Goal: Task Accomplishment & Management: Use online tool/utility

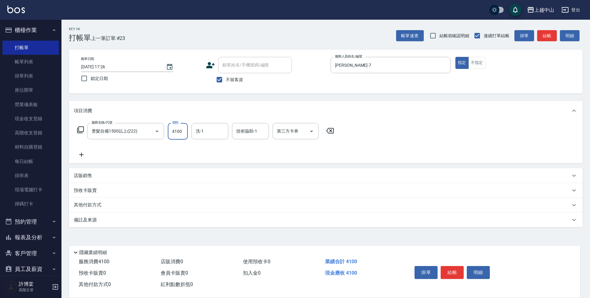
type input "4100"
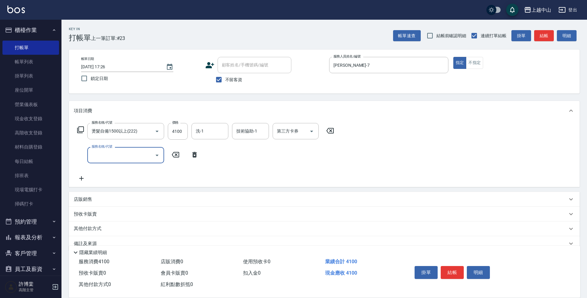
scroll to position [12, 0]
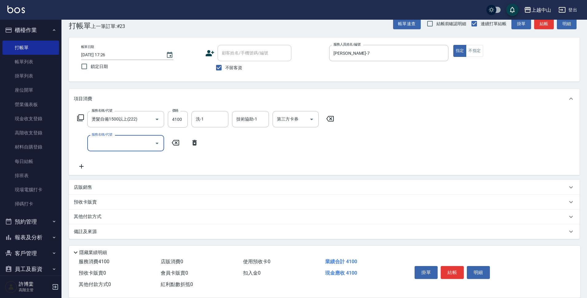
click at [155, 215] on div "其他付款方式" at bounding box center [321, 216] width 494 height 7
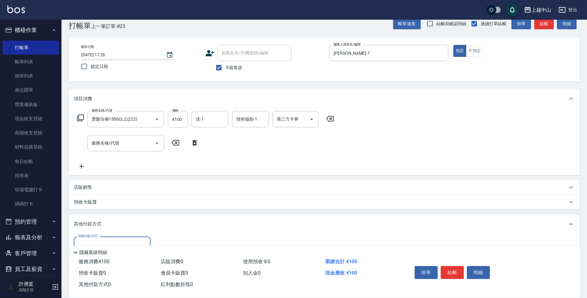
scroll to position [0, 0]
click at [155, 215] on div "其他付款方式" at bounding box center [324, 224] width 511 height 20
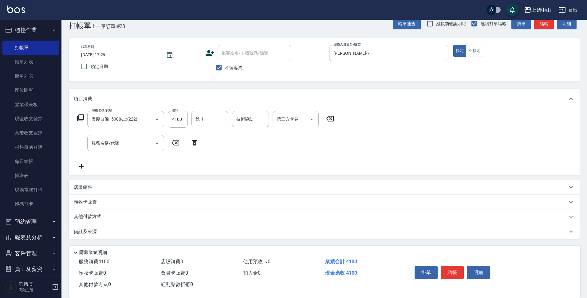
click at [115, 188] on div "店販銷售" at bounding box center [321, 187] width 494 height 6
type input "[PERSON_NAME]-7"
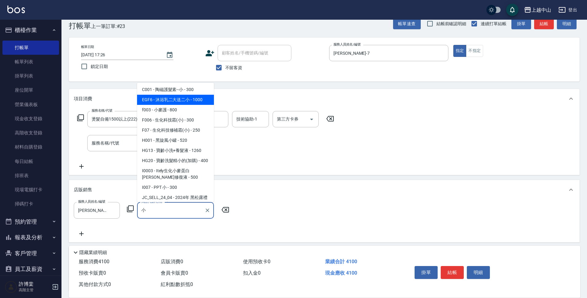
scroll to position [26, 0]
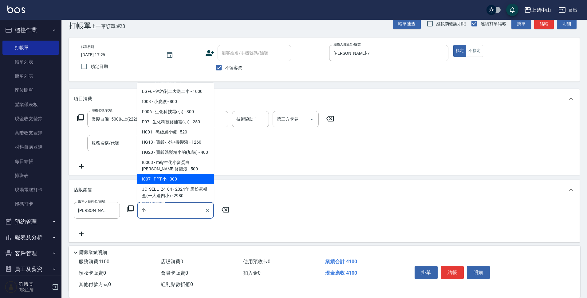
click at [189, 184] on span "I007 - PPT 小 - 300" at bounding box center [175, 179] width 77 height 10
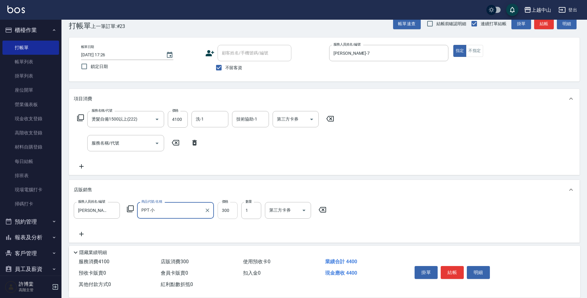
type input "PPT 小"
click at [225, 209] on input "300" at bounding box center [228, 210] width 20 height 17
type input "600"
click at [167, 235] on div "商品代號/名稱 商品代號/名稱" at bounding box center [175, 234] width 77 height 16
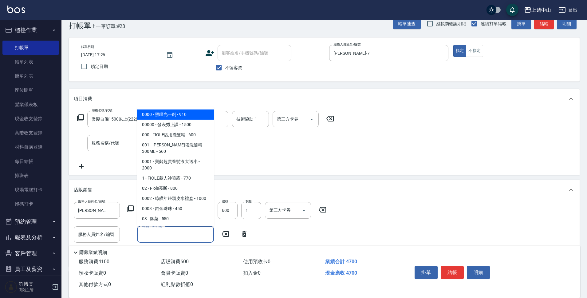
type input "P"
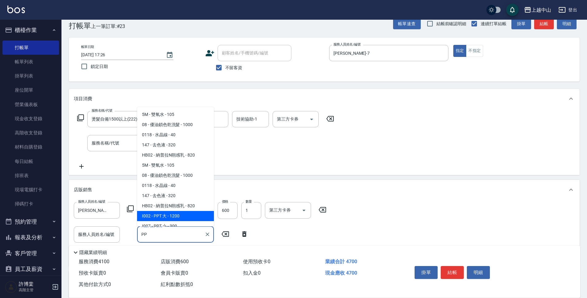
type input "PP"
click at [269, 172] on div "服務名稱/代號 燙髮自備1500以上(222) 服務名稱/代號 價格 4100 價格 洗-1 洗-1 技術協助-1 技術協助-1 第三方卡券 第三方卡券 服務…" at bounding box center [324, 142] width 511 height 66
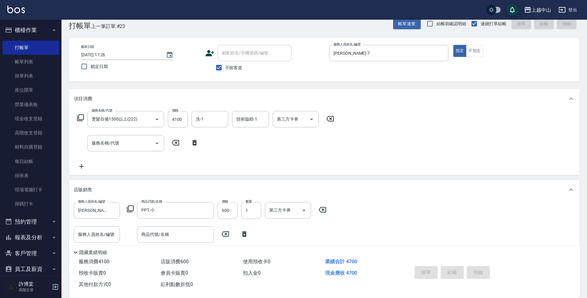
type input "[DATE] 17:33"
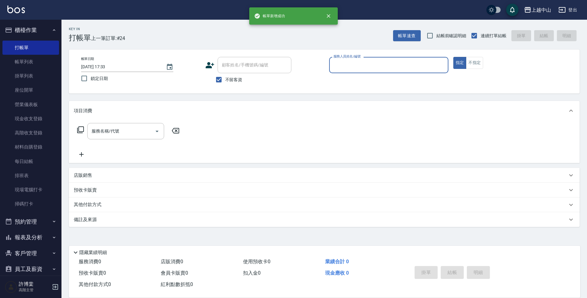
scroll to position [0, 0]
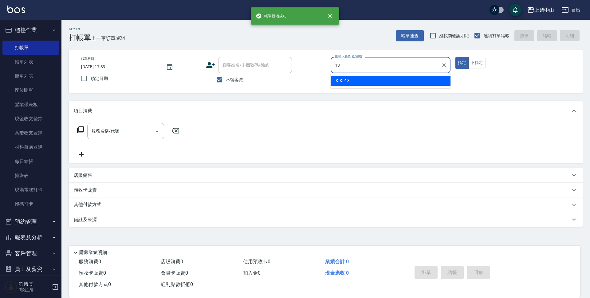
type input "KIKI-13"
type button "true"
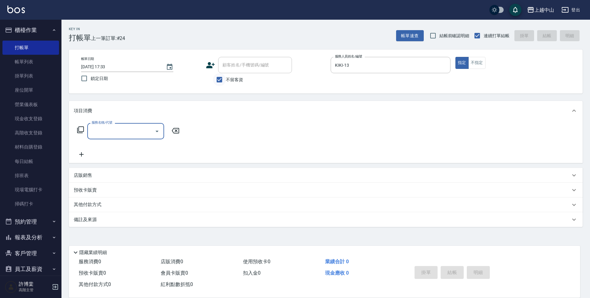
click at [219, 77] on input "不留客資" at bounding box center [219, 79] width 13 height 13
checkbox input "false"
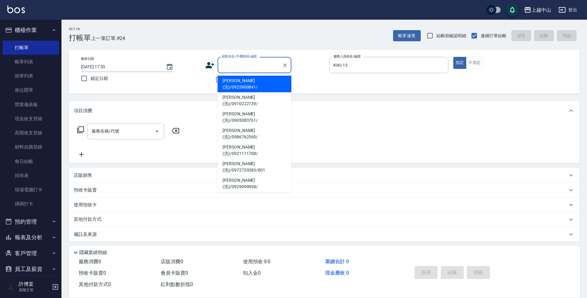
click at [226, 69] on input "顧客姓名/手機號碼/編號" at bounding box center [249, 65] width 59 height 11
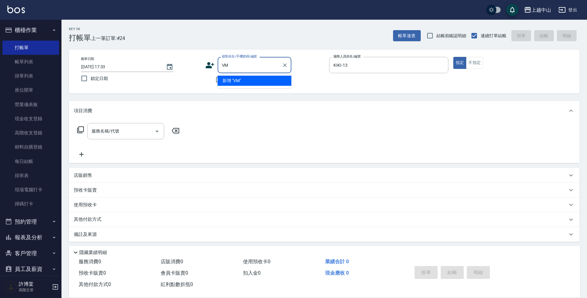
type input "V"
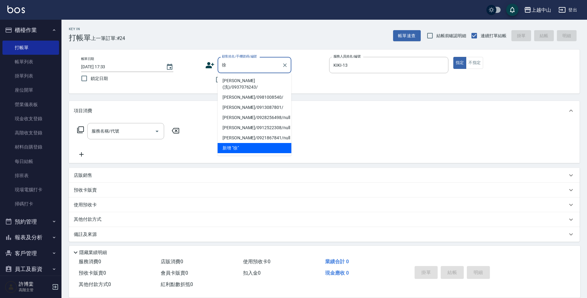
click at [240, 79] on li "[PERSON_NAME](洗)/0937076243/" at bounding box center [255, 84] width 74 height 17
type input "[PERSON_NAME](洗)/0937076243/"
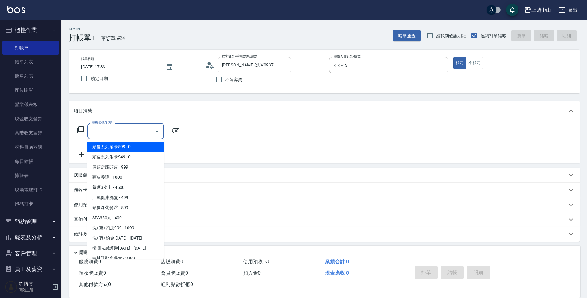
click at [116, 133] on input "服務名稱/代號" at bounding box center [121, 131] width 62 height 11
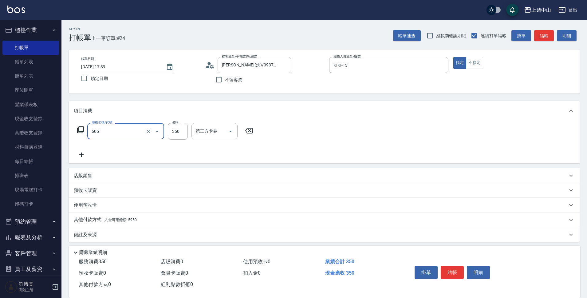
type input "洗髮 (女)(605)"
type input "薇慈-36"
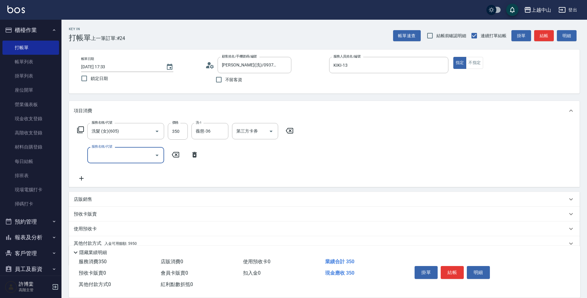
scroll to position [27, 0]
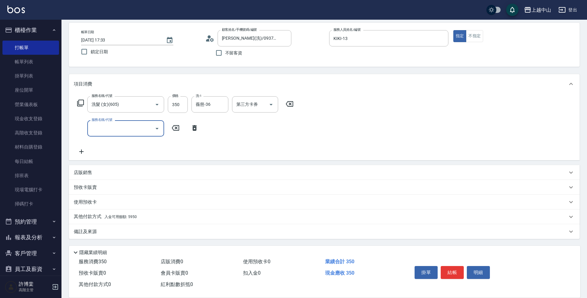
click at [137, 220] on p "其他付款方式 入金可用餘額: 5950" at bounding box center [105, 216] width 63 height 7
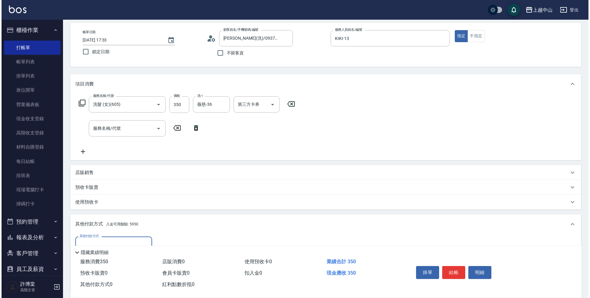
scroll to position [99, 0]
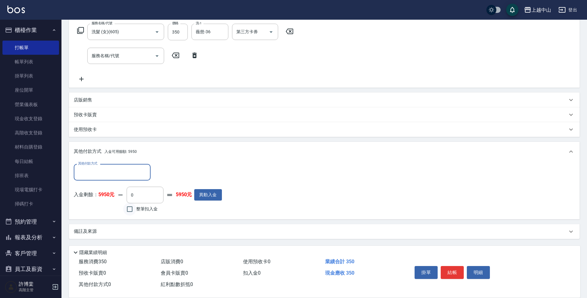
click at [130, 207] on input "整筆扣入金" at bounding box center [129, 209] width 13 height 13
checkbox input "true"
type input "350"
click at [474, 269] on button "明細" at bounding box center [478, 272] width 23 height 13
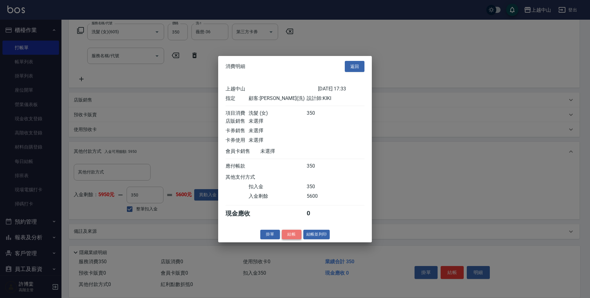
click at [292, 239] on button "結帳" at bounding box center [292, 235] width 20 height 10
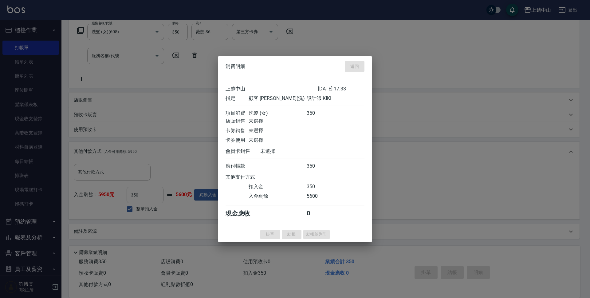
type input "[DATE] 17:34"
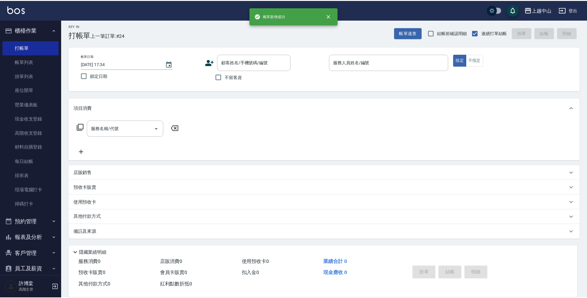
scroll to position [0, 0]
